Goal: Connect with others: Connect with others

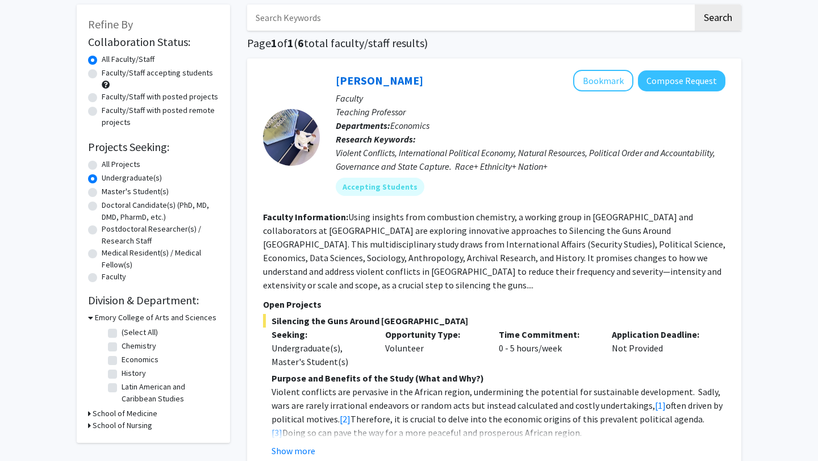
scroll to position [49, 0]
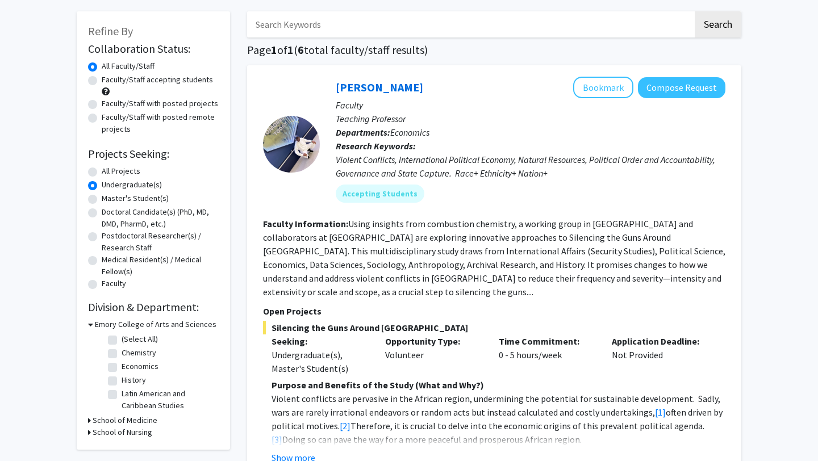
click at [194, 83] on label "Faculty/Staff accepting students" at bounding box center [157, 80] width 111 height 12
click at [109, 81] on input "Faculty/Staff accepting students" at bounding box center [105, 77] width 7 height 7
radio input "true"
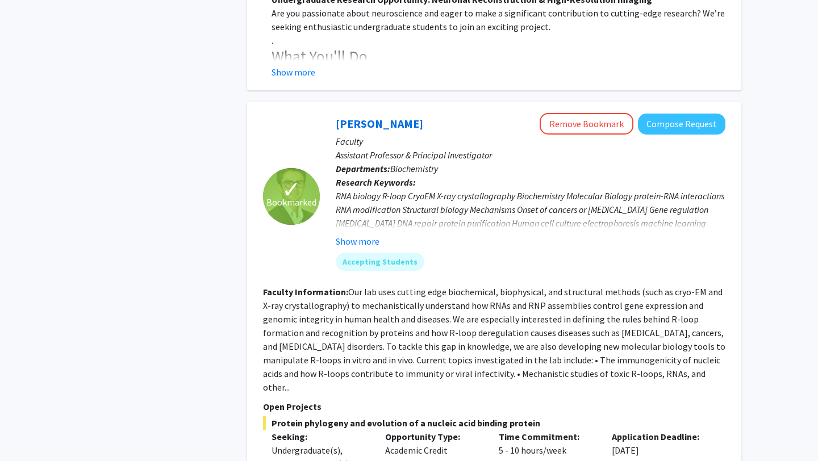
scroll to position [1625, 0]
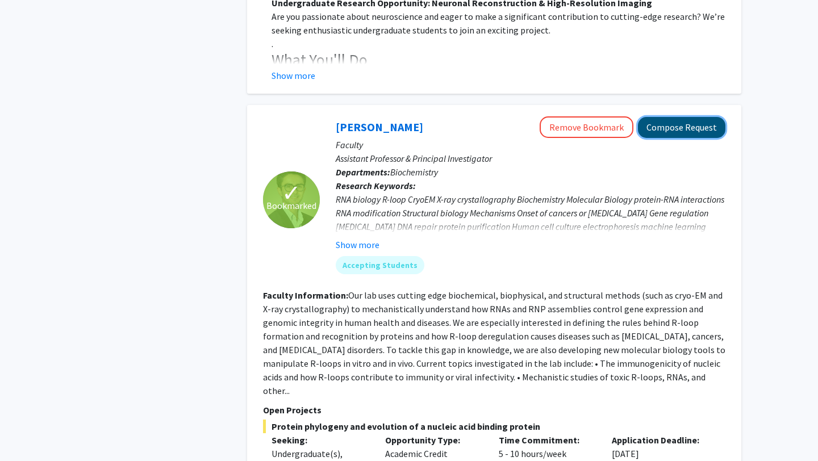
click at [677, 117] on button "Compose Request" at bounding box center [681, 127] width 87 height 21
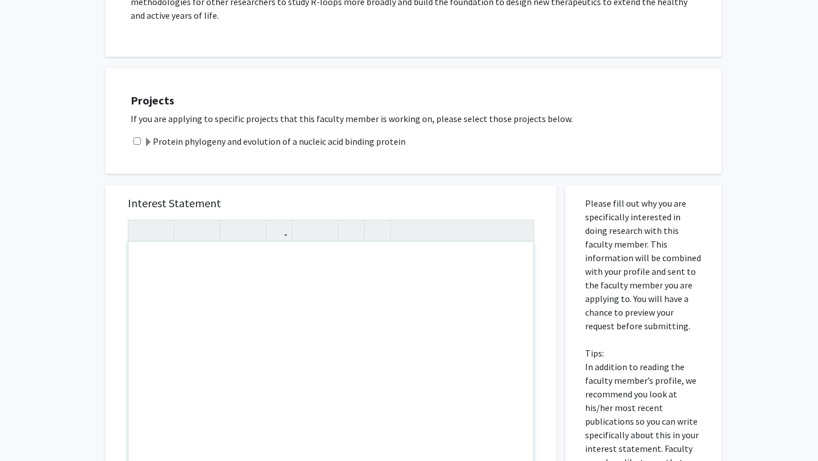
scroll to position [835, 0]
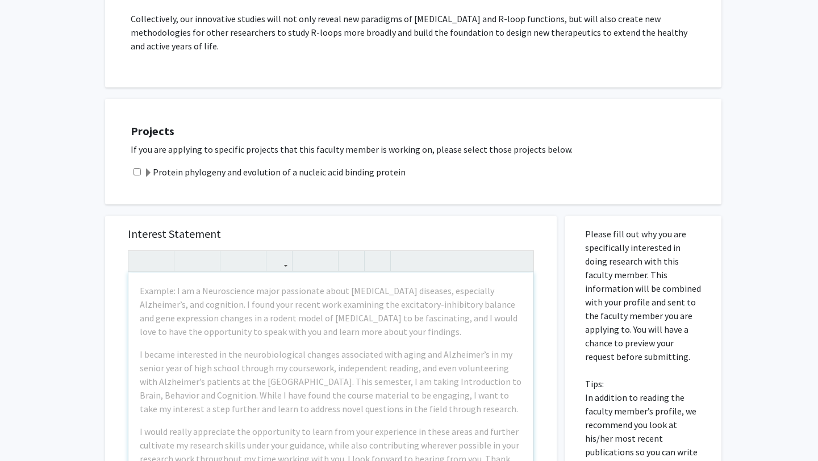
click at [240, 171] on label "Protein phylogeny and evolution of a nucleic acid binding protein" at bounding box center [275, 172] width 262 height 14
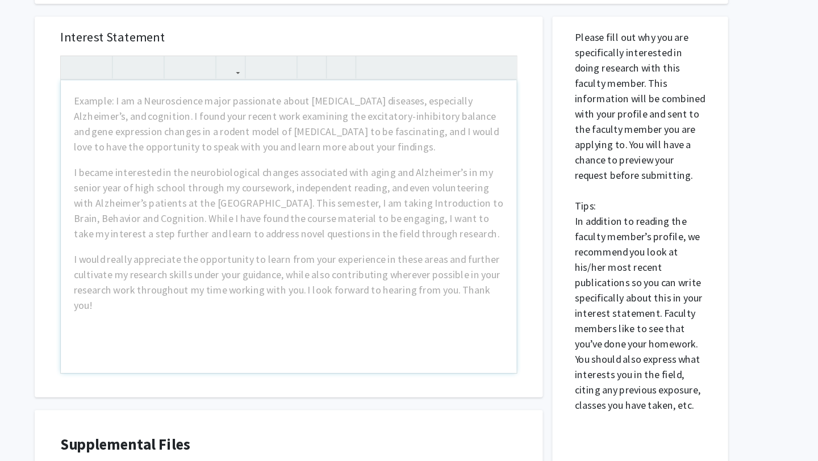
scroll to position [1099, 0]
